Goal: Entertainment & Leisure: Consume media (video, audio)

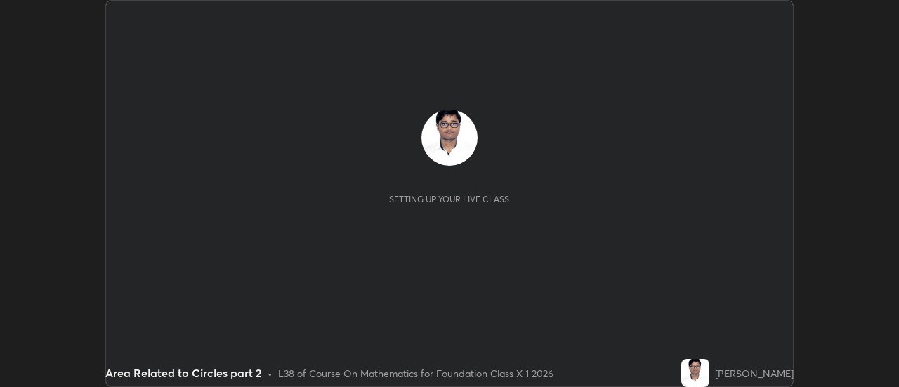
scroll to position [387, 899]
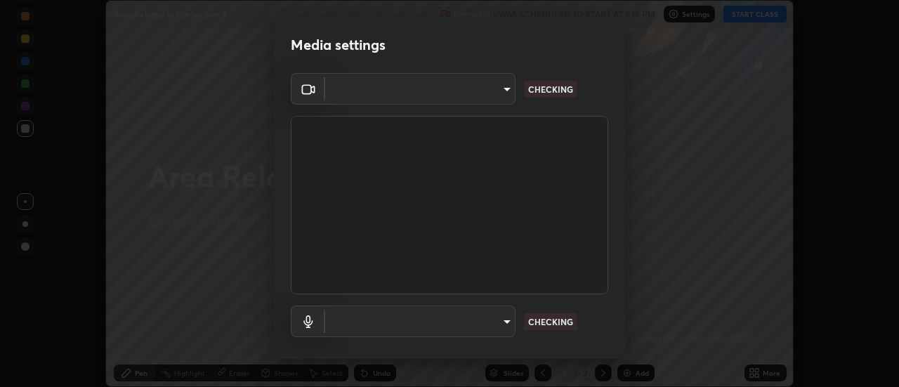
type input "4c72da43d9f8fe59a3f1c51c15ce5ef4700dc23536a29d5760a7834eb8cafeb2"
type input "default"
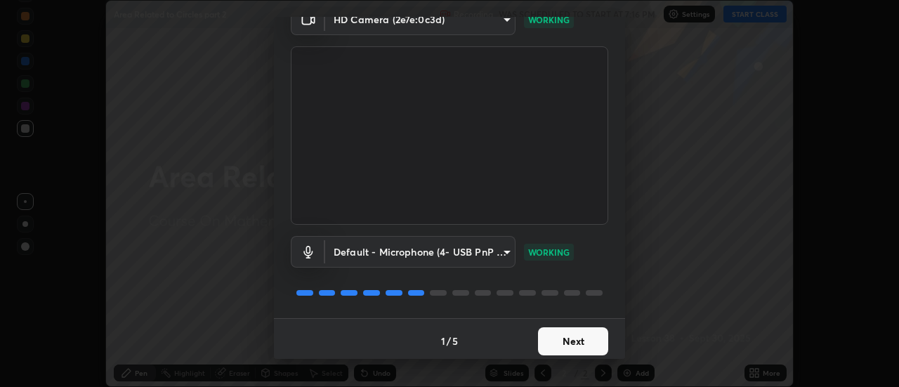
scroll to position [74, 0]
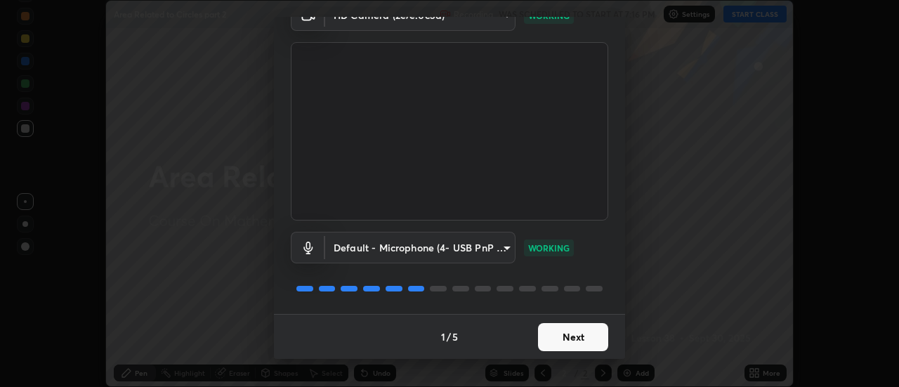
click at [569, 332] on button "Next" at bounding box center [573, 337] width 70 height 28
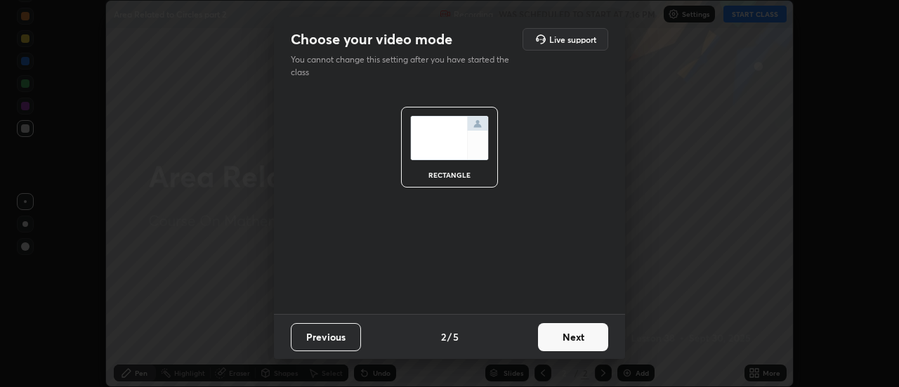
scroll to position [0, 0]
click at [562, 334] on button "Next" at bounding box center [573, 337] width 70 height 28
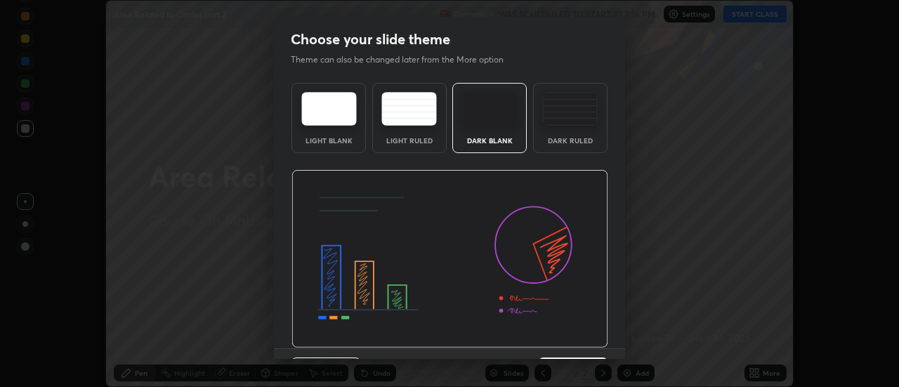
scroll to position [34, 0]
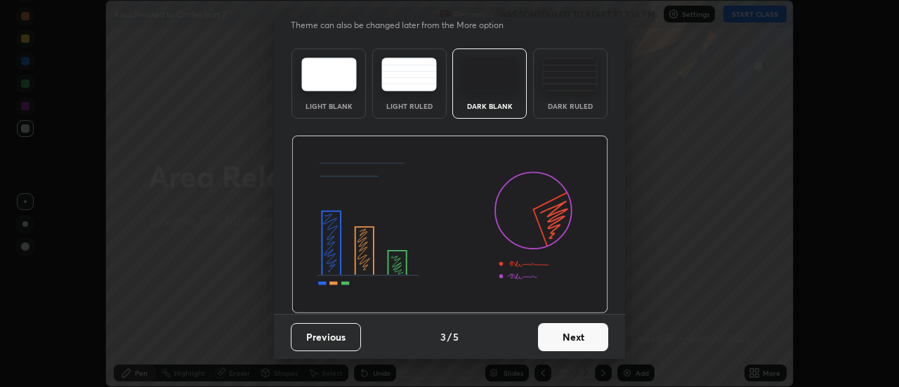
click at [569, 336] on button "Next" at bounding box center [573, 337] width 70 height 28
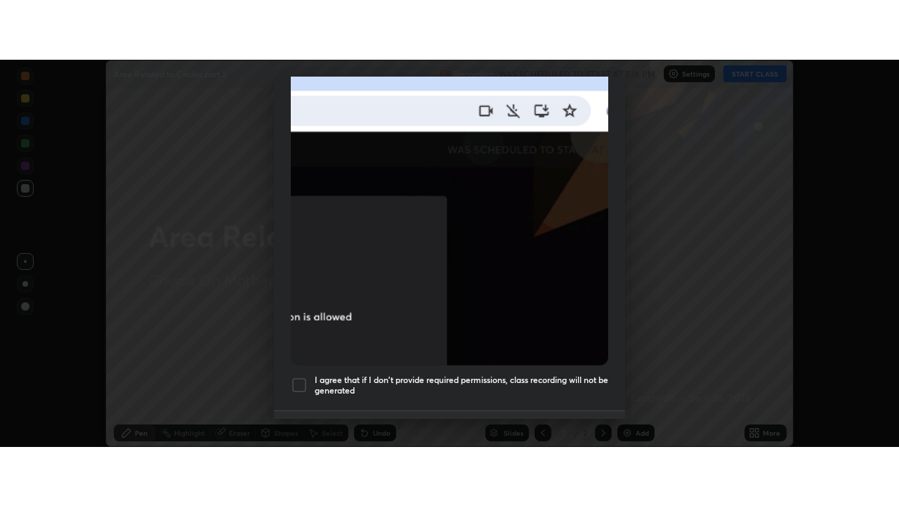
scroll to position [360, 0]
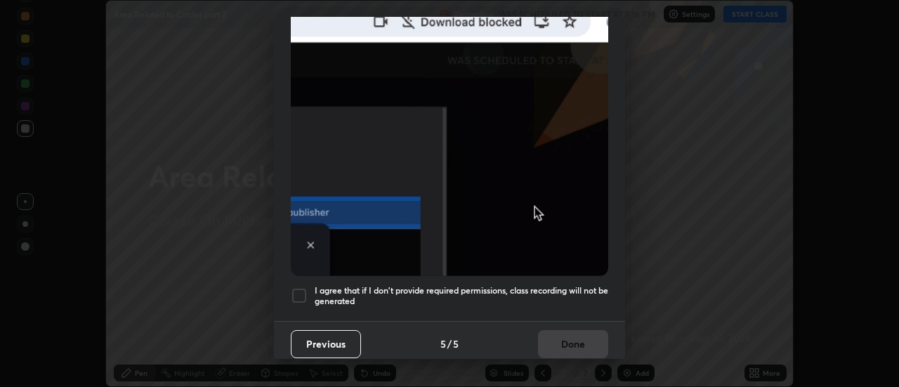
click at [455, 287] on h5 "I agree that if I don't provide required permissions, class recording will not …" at bounding box center [462, 296] width 294 height 22
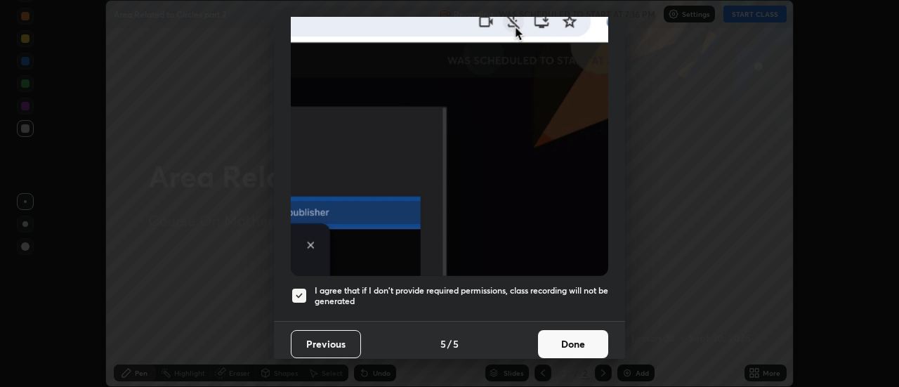
click at [564, 335] on button "Done" at bounding box center [573, 344] width 70 height 28
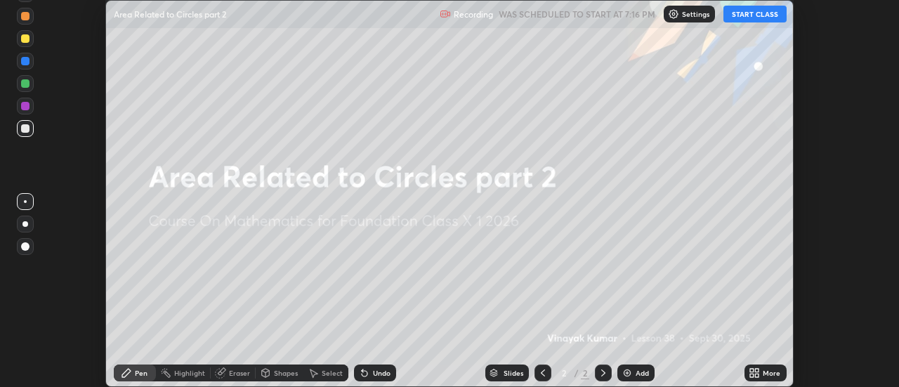
click at [748, 13] on button "START CLASS" at bounding box center [755, 14] width 63 height 17
click at [762, 375] on div "More" at bounding box center [766, 373] width 42 height 17
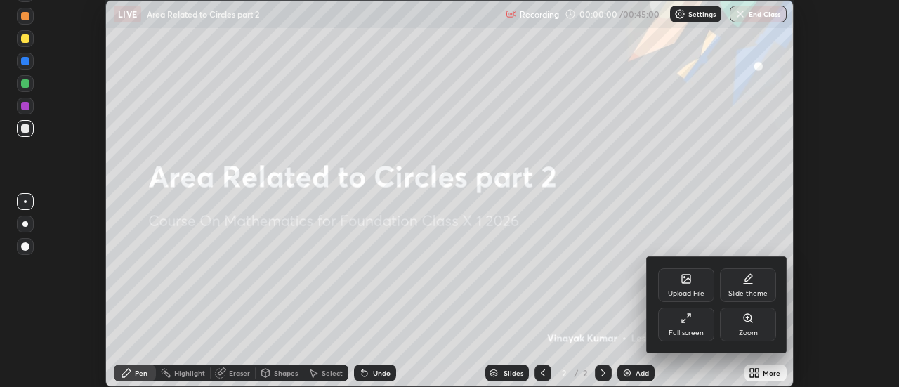
click at [682, 320] on icon at bounding box center [683, 321] width 3 height 3
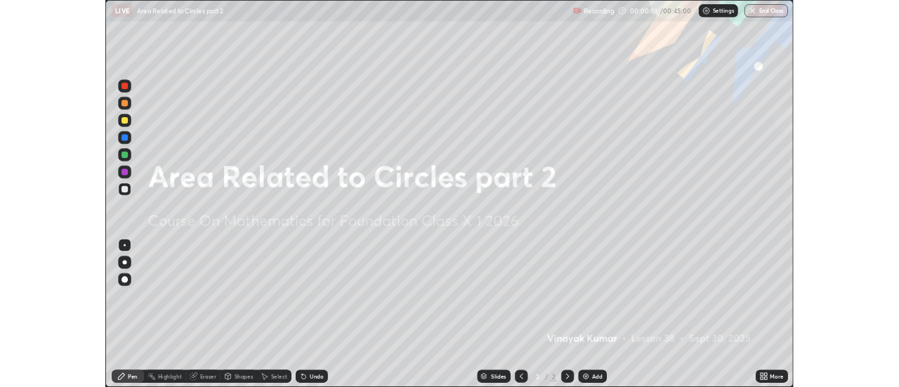
scroll to position [506, 899]
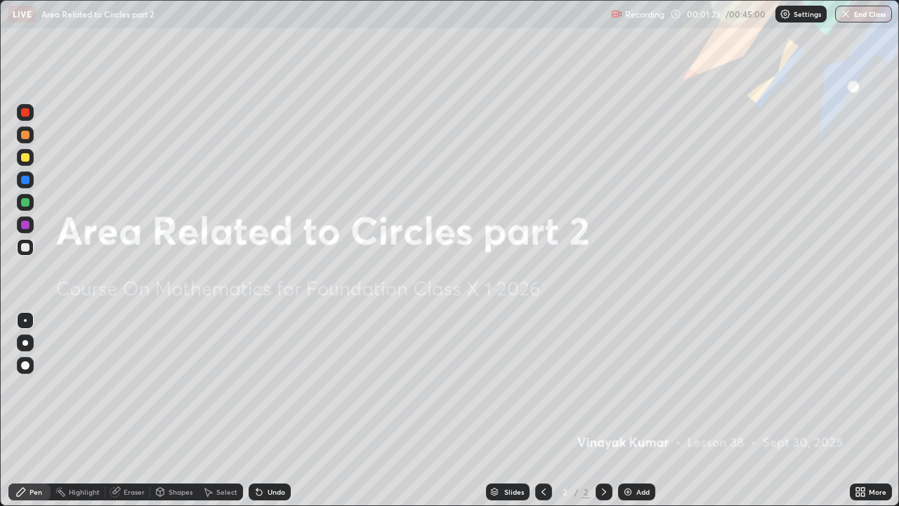
click at [637, 386] on div "Add" at bounding box center [636, 491] width 37 height 17
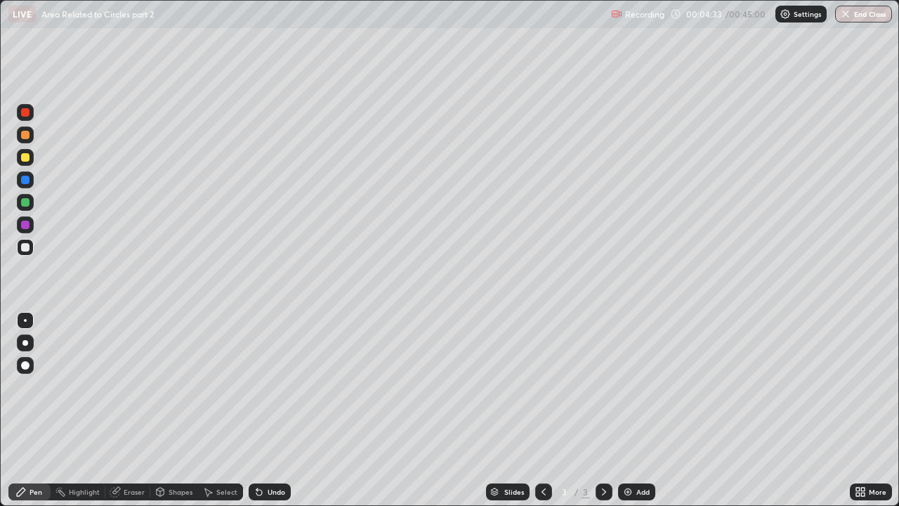
click at [264, 386] on div "Undo" at bounding box center [270, 491] width 42 height 17
click at [275, 386] on div "Undo" at bounding box center [277, 491] width 18 height 7
click at [257, 386] on icon at bounding box center [259, 493] width 6 height 6
click at [259, 386] on div "Undo" at bounding box center [270, 491] width 42 height 17
click at [261, 386] on icon at bounding box center [259, 491] width 11 height 11
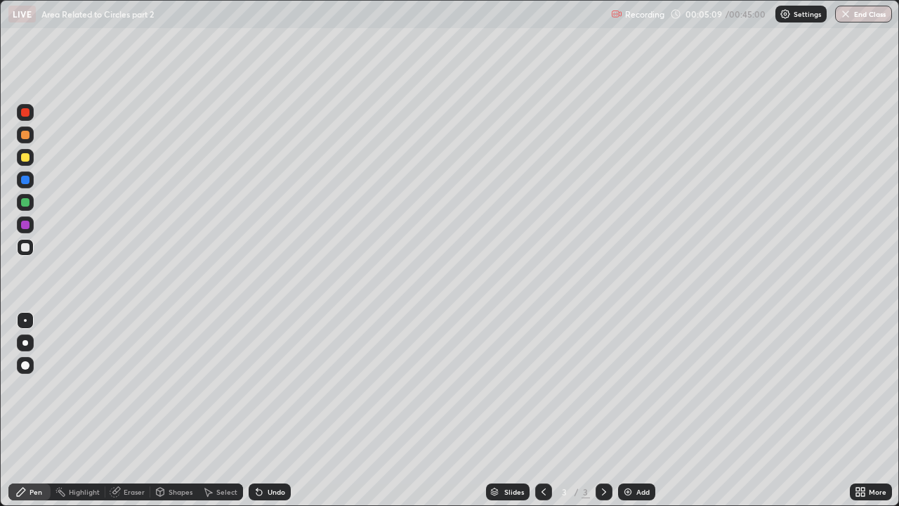
click at [256, 386] on icon at bounding box center [256, 488] width 1 height 1
click at [273, 386] on div "Undo" at bounding box center [277, 491] width 18 height 7
click at [271, 386] on div "Undo" at bounding box center [277, 491] width 18 height 7
click at [268, 386] on div "Undo" at bounding box center [277, 491] width 18 height 7
click at [626, 386] on div "Add" at bounding box center [636, 491] width 37 height 17
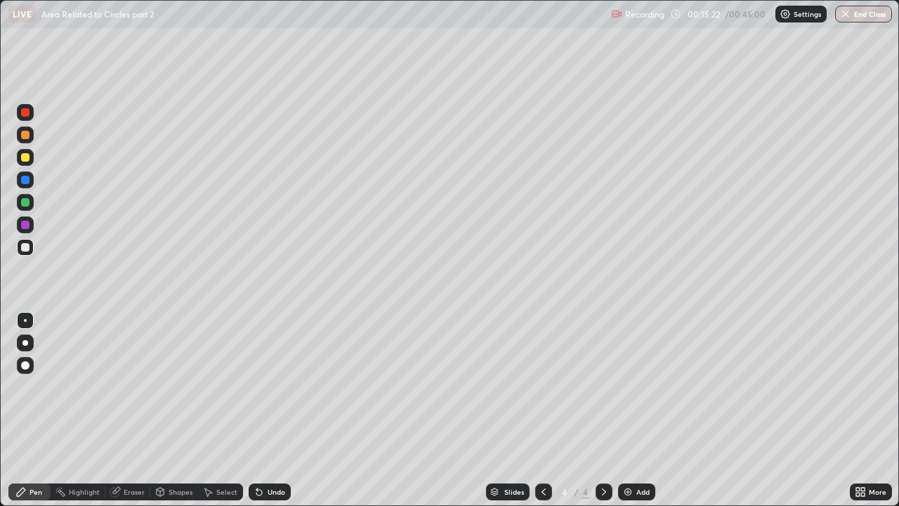
click at [272, 386] on div "Undo" at bounding box center [277, 491] width 18 height 7
click at [270, 386] on div "Undo" at bounding box center [277, 491] width 18 height 7
click at [271, 386] on div "Undo" at bounding box center [277, 491] width 18 height 7
click at [633, 386] on div "Add" at bounding box center [636, 491] width 37 height 17
click at [632, 386] on div "Add" at bounding box center [636, 491] width 37 height 17
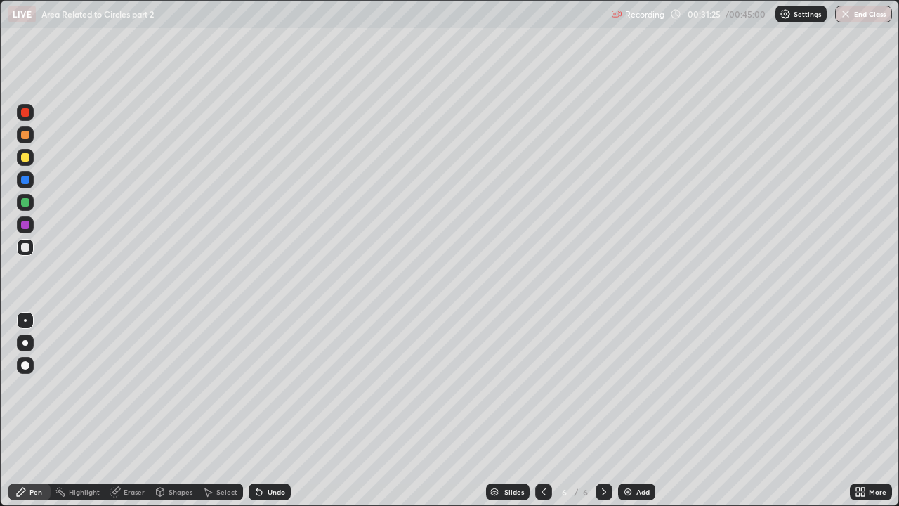
click at [625, 386] on div "Add" at bounding box center [636, 491] width 37 height 17
click at [540, 386] on icon at bounding box center [543, 491] width 11 height 11
click at [596, 386] on div at bounding box center [604, 491] width 17 height 17
click at [545, 386] on icon at bounding box center [543, 491] width 11 height 11
click at [131, 386] on div "Eraser" at bounding box center [134, 491] width 21 height 7
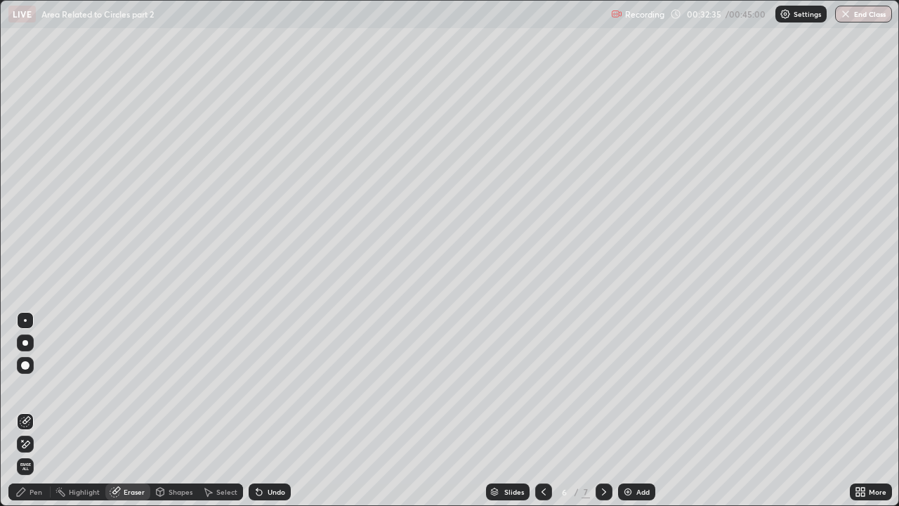
click at [37, 386] on div "Pen" at bounding box center [29, 491] width 42 height 17
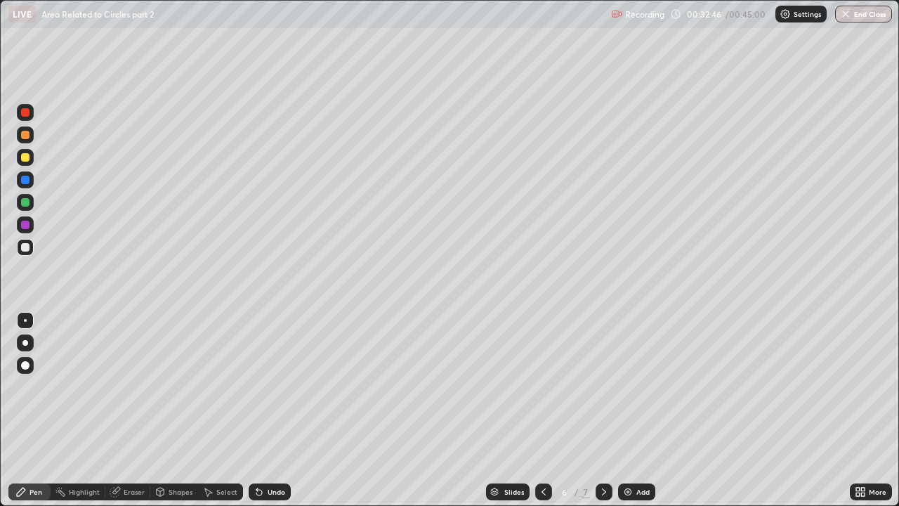
click at [602, 386] on icon at bounding box center [604, 491] width 11 height 11
click at [278, 386] on div "Undo" at bounding box center [277, 491] width 18 height 7
click at [635, 386] on div "Add" at bounding box center [636, 491] width 37 height 17
click at [172, 386] on div "Shapes" at bounding box center [174, 491] width 48 height 17
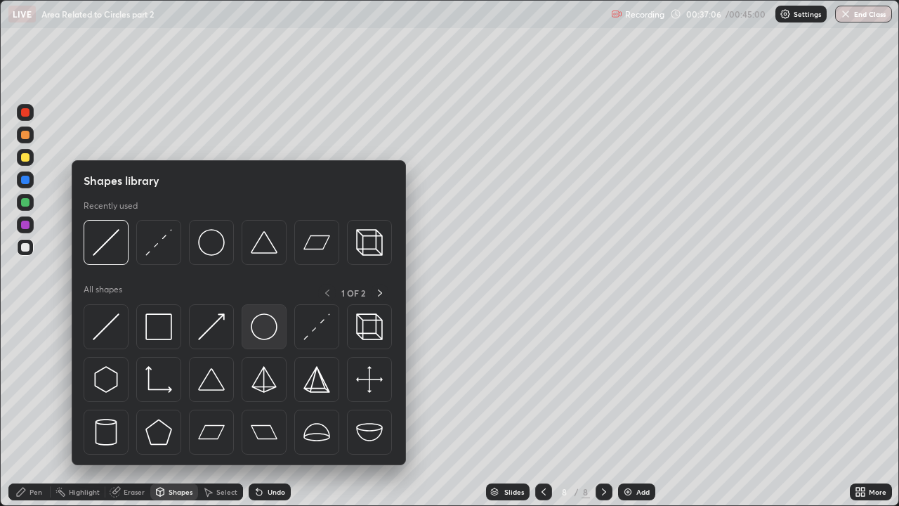
click at [275, 333] on img at bounding box center [264, 326] width 27 height 27
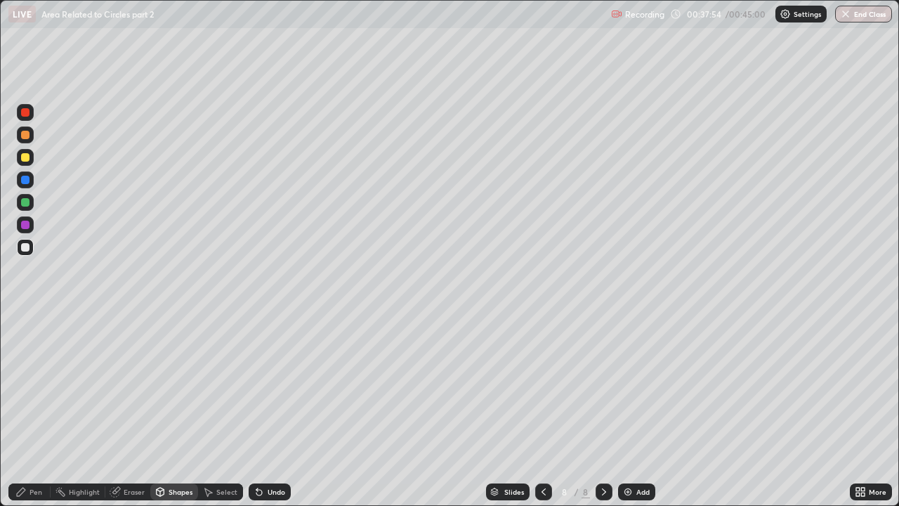
click at [256, 386] on icon at bounding box center [256, 488] width 1 height 1
click at [35, 386] on div "Pen" at bounding box center [36, 491] width 13 height 7
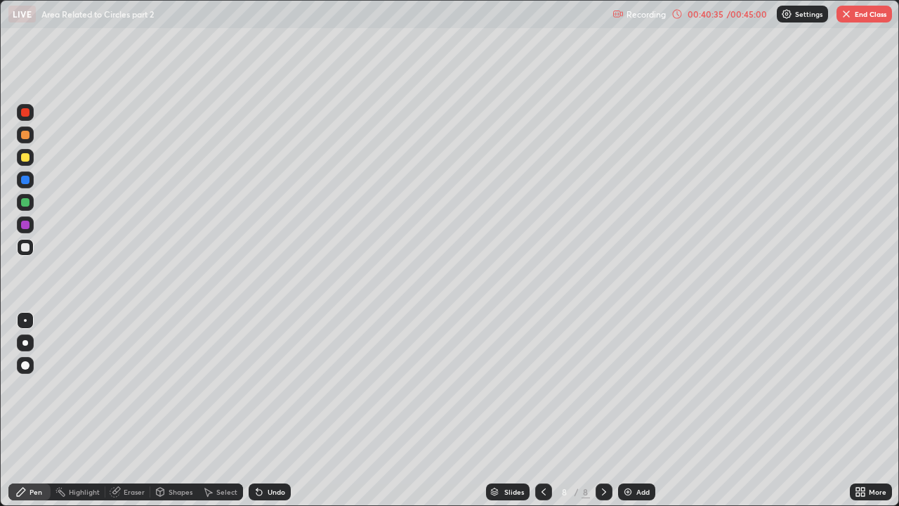
click at [849, 18] on img "button" at bounding box center [846, 13] width 11 height 11
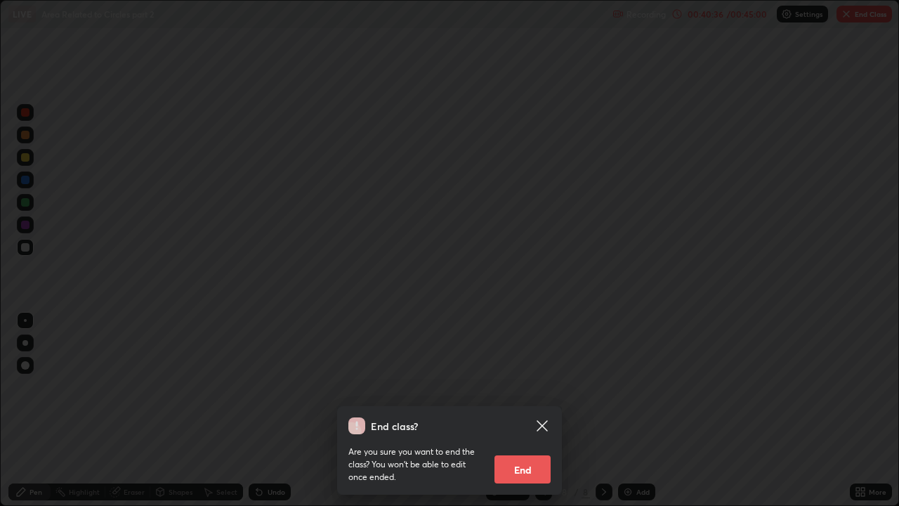
click at [527, 386] on button "End" at bounding box center [523, 469] width 56 height 28
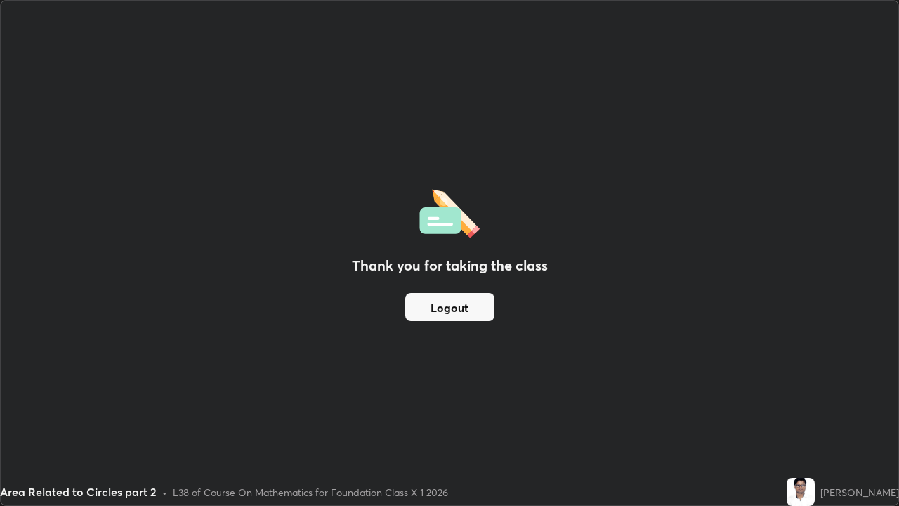
click at [456, 305] on button "Logout" at bounding box center [449, 307] width 89 height 28
click at [450, 308] on button "Logout" at bounding box center [449, 307] width 89 height 28
click at [448, 311] on button "Logout" at bounding box center [449, 307] width 89 height 28
click at [447, 310] on button "Logout" at bounding box center [449, 307] width 89 height 28
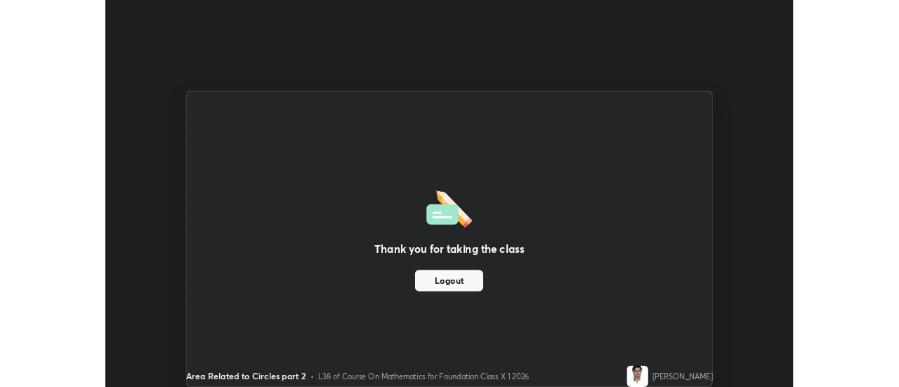
scroll to position [69885, 69372]
